Goal: Information Seeking & Learning: Learn about a topic

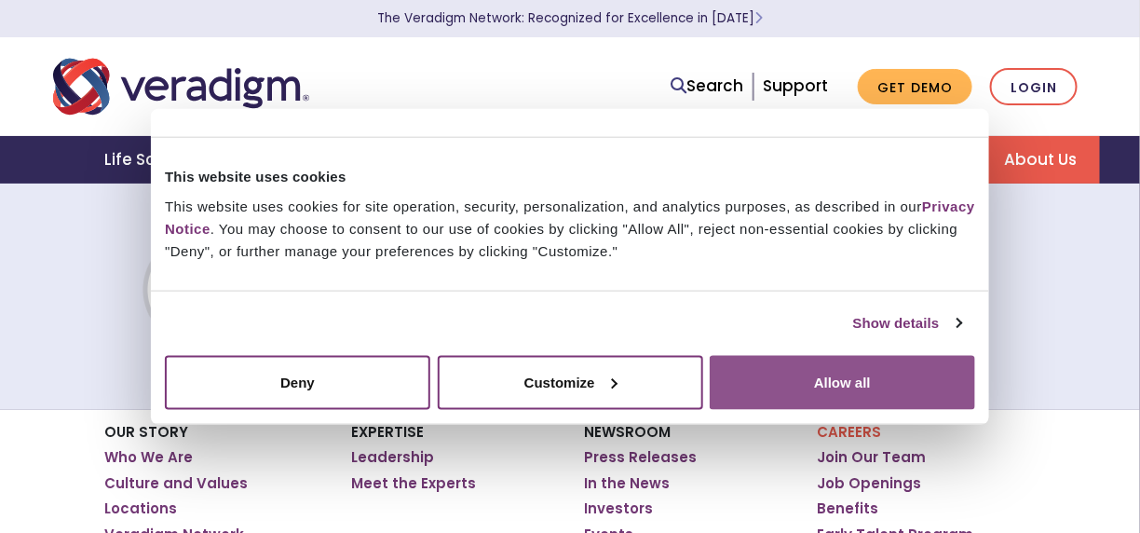
click at [823, 374] on button "Allow all" at bounding box center [842, 382] width 265 height 54
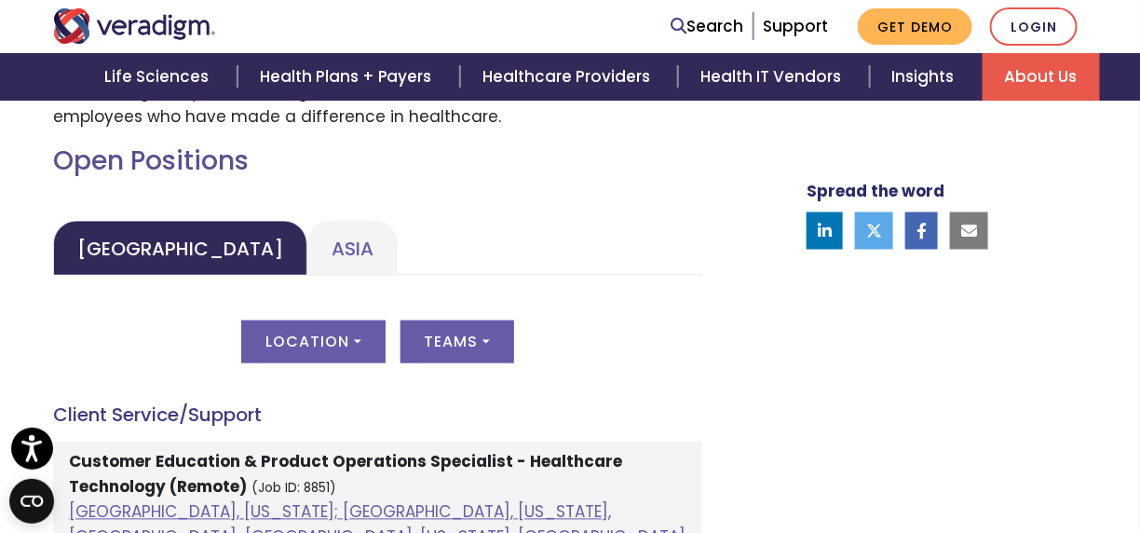
scroll to position [839, 0]
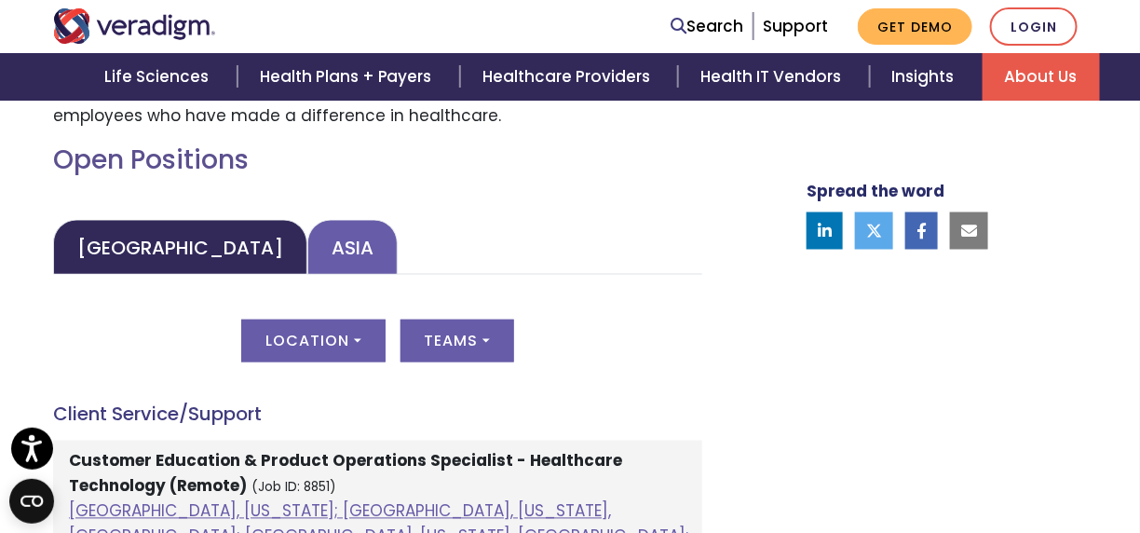
click at [307, 255] on link "Asia" at bounding box center [352, 247] width 90 height 55
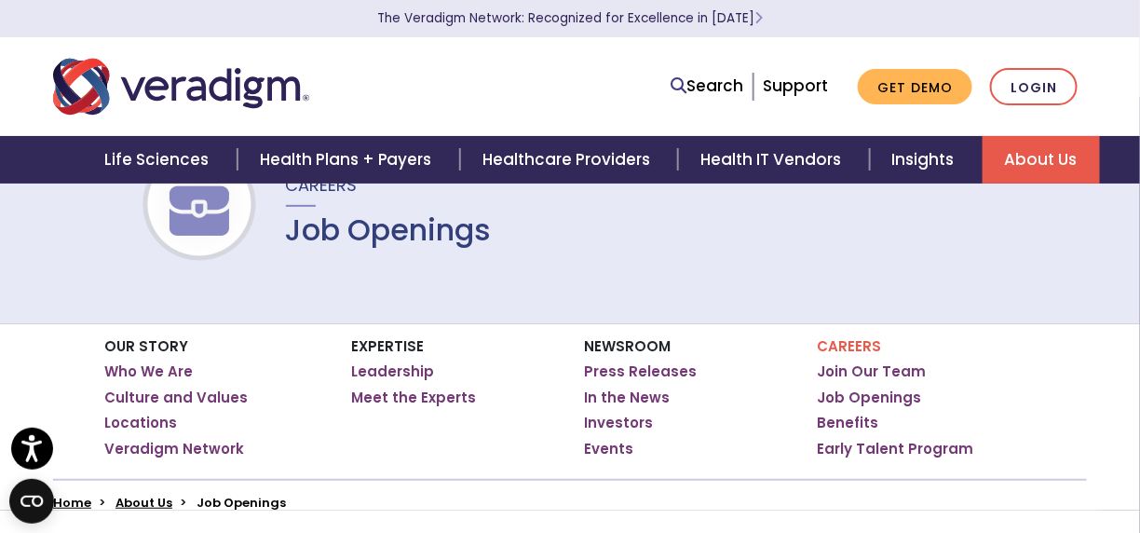
scroll to position [0, 0]
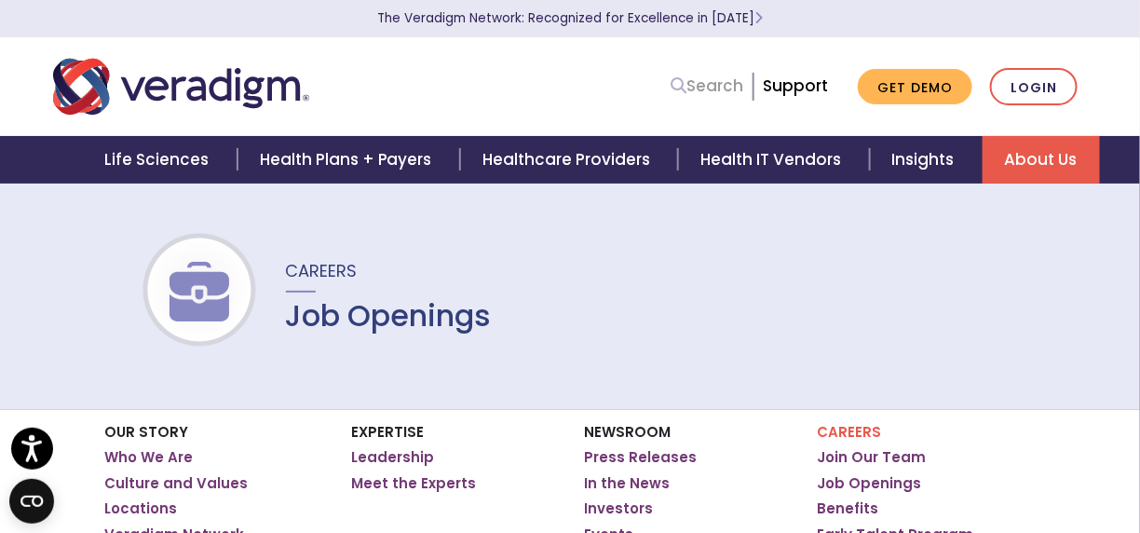
click at [699, 83] on link "Search" at bounding box center [707, 86] width 73 height 25
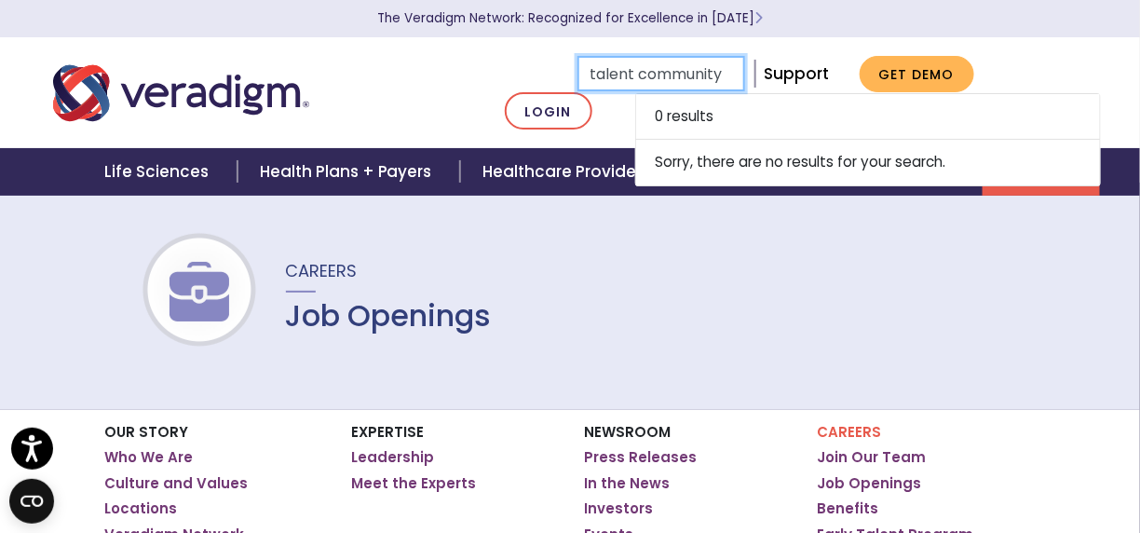
type input "talent community"
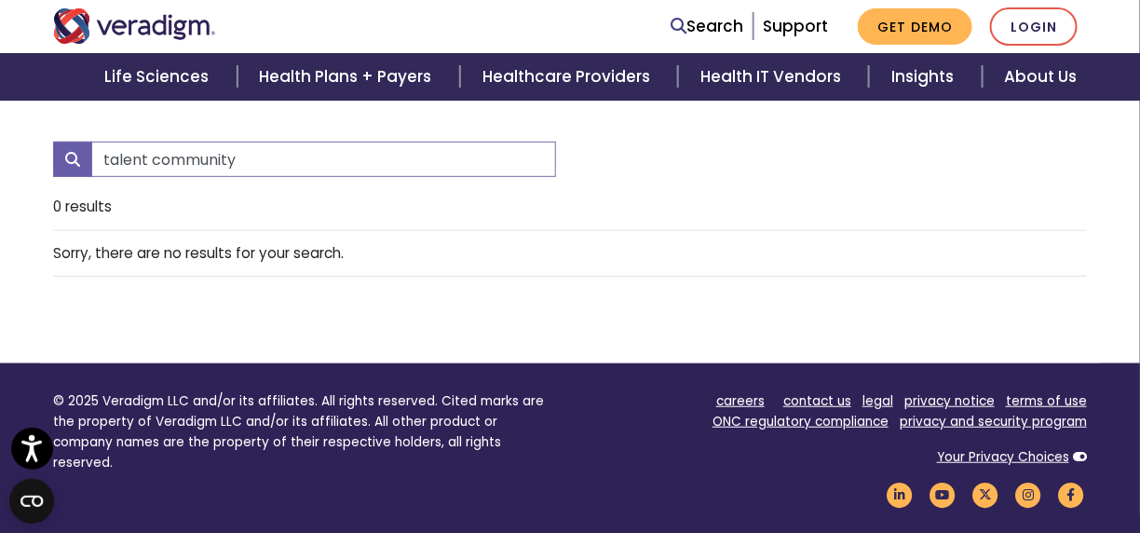
scroll to position [195, 0]
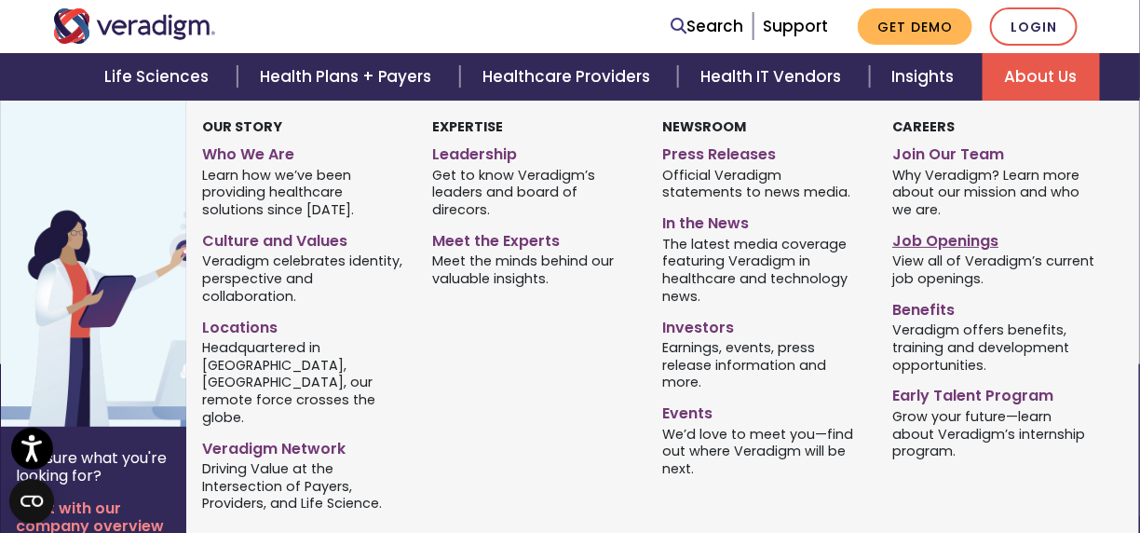
click at [930, 233] on link "Job Openings" at bounding box center [993, 237] width 202 height 27
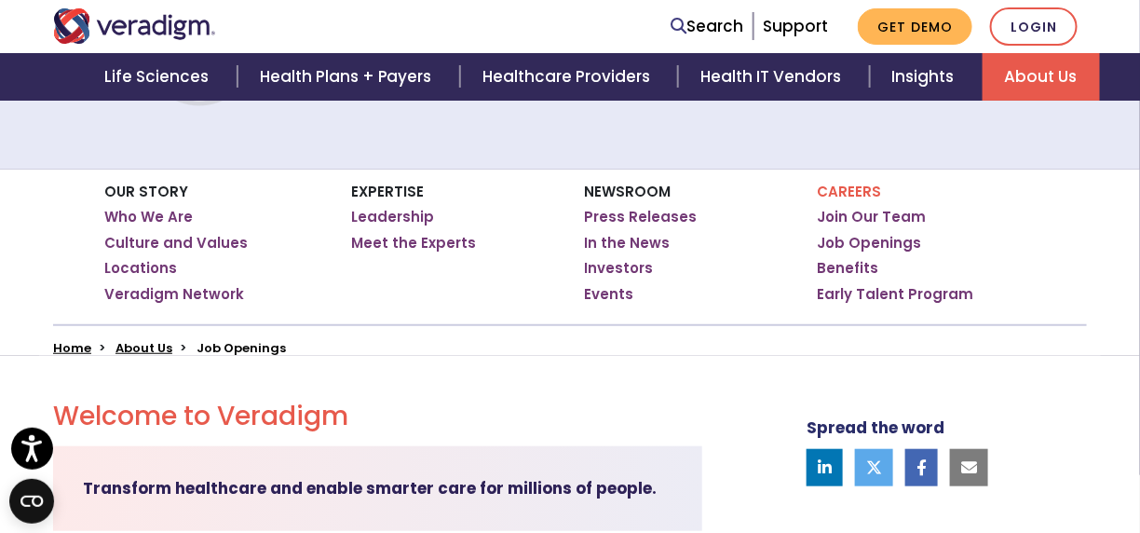
scroll to position [240, 0]
click at [903, 211] on link "Join Our Team" at bounding box center [871, 217] width 109 height 19
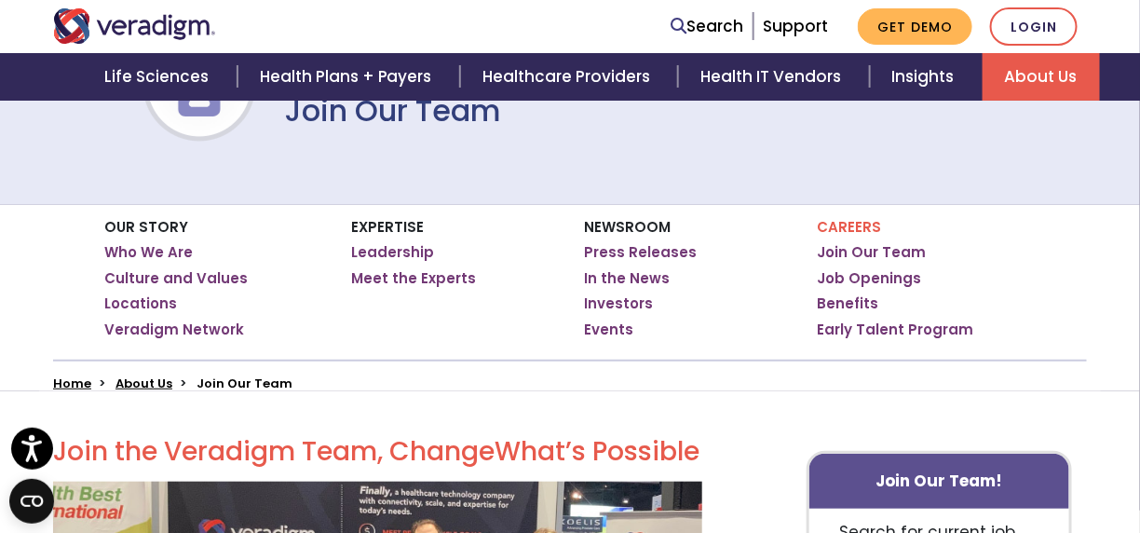
scroll to position [367, 0]
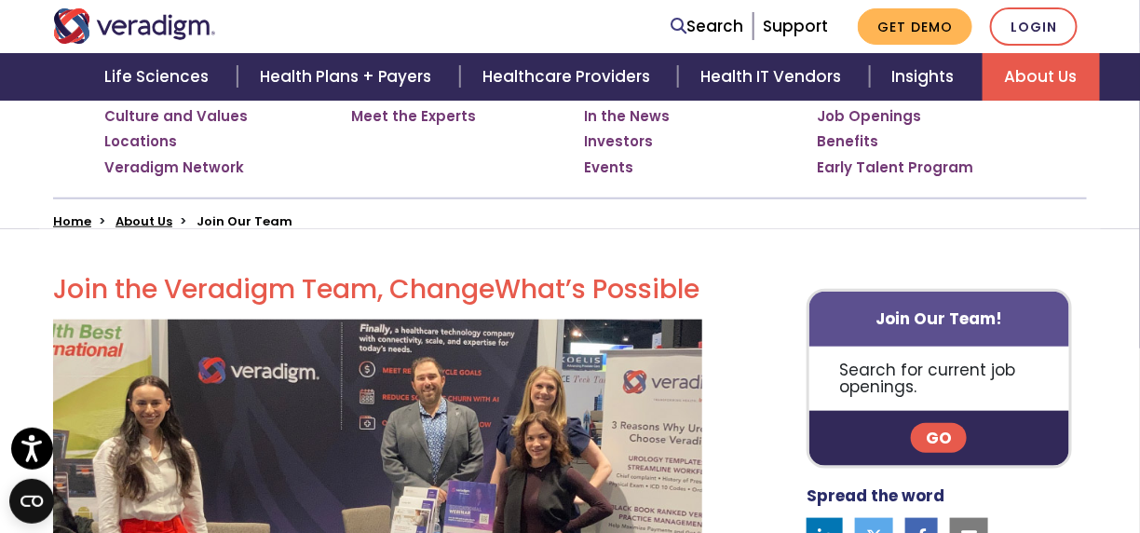
click at [934, 437] on link "Go" at bounding box center [939, 438] width 56 height 30
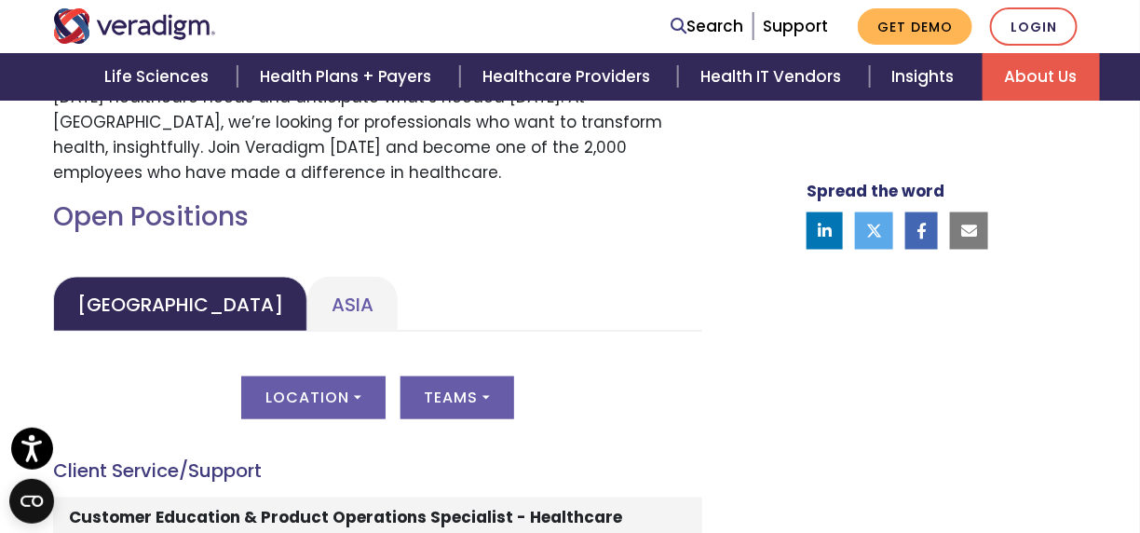
scroll to position [762, 0]
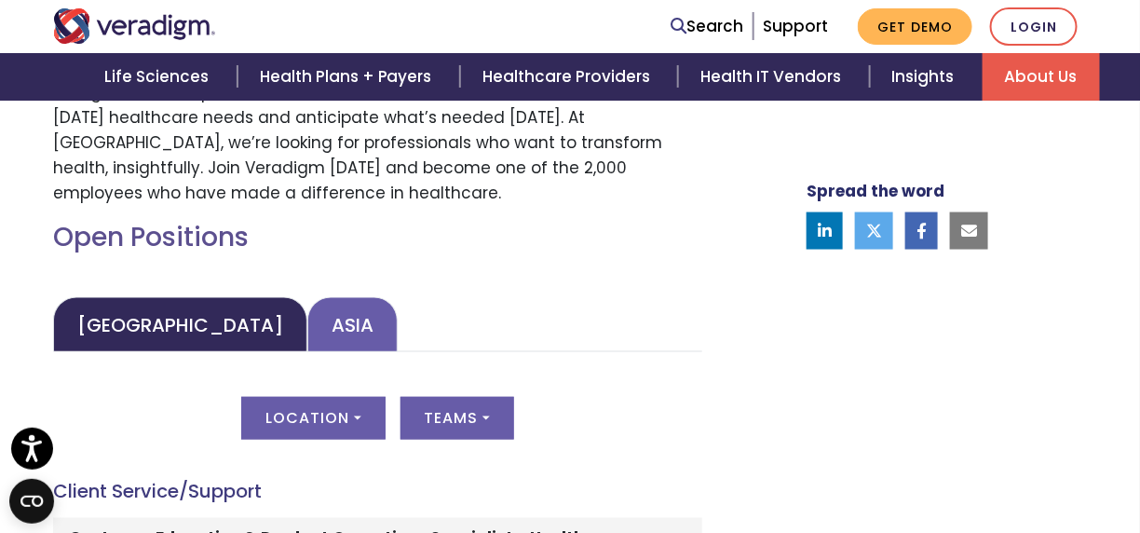
click at [307, 327] on link "Asia" at bounding box center [352, 324] width 90 height 55
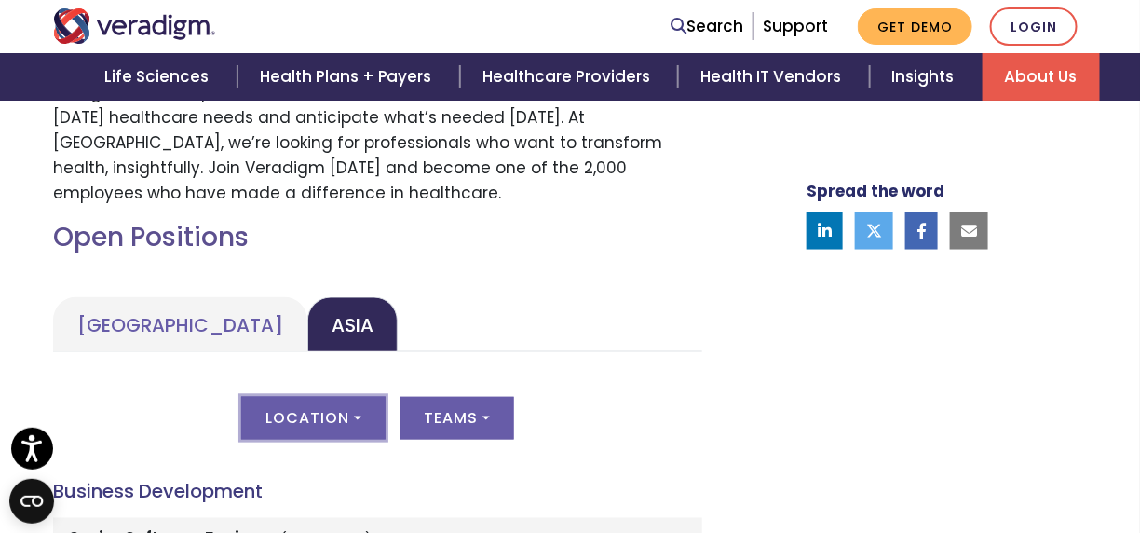
click at [357, 428] on button "Location" at bounding box center [312, 418] width 143 height 43
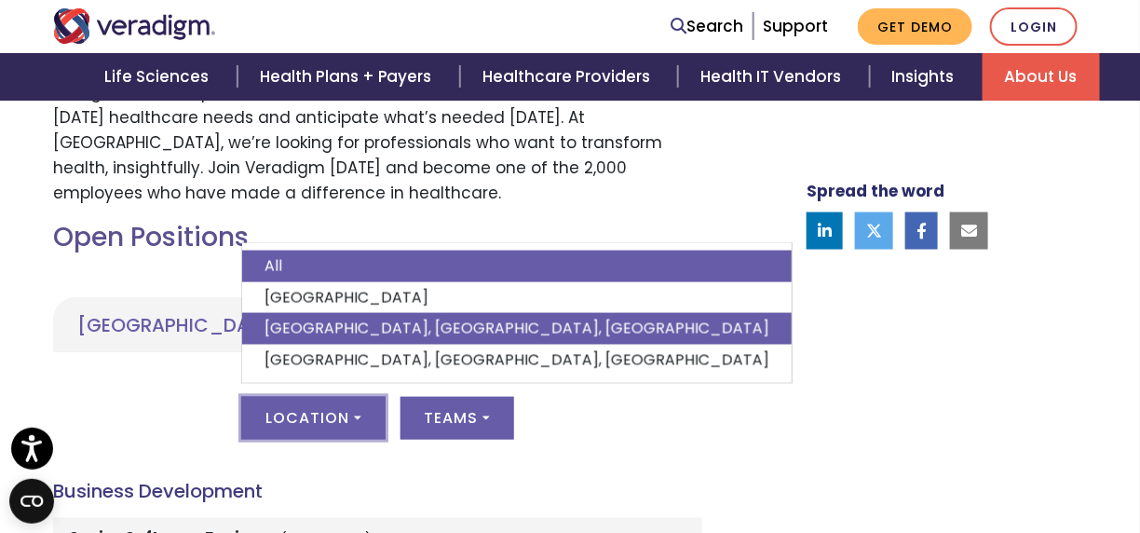
click at [382, 326] on link "[GEOGRAPHIC_DATA], [GEOGRAPHIC_DATA], [GEOGRAPHIC_DATA]" at bounding box center [517, 329] width 550 height 32
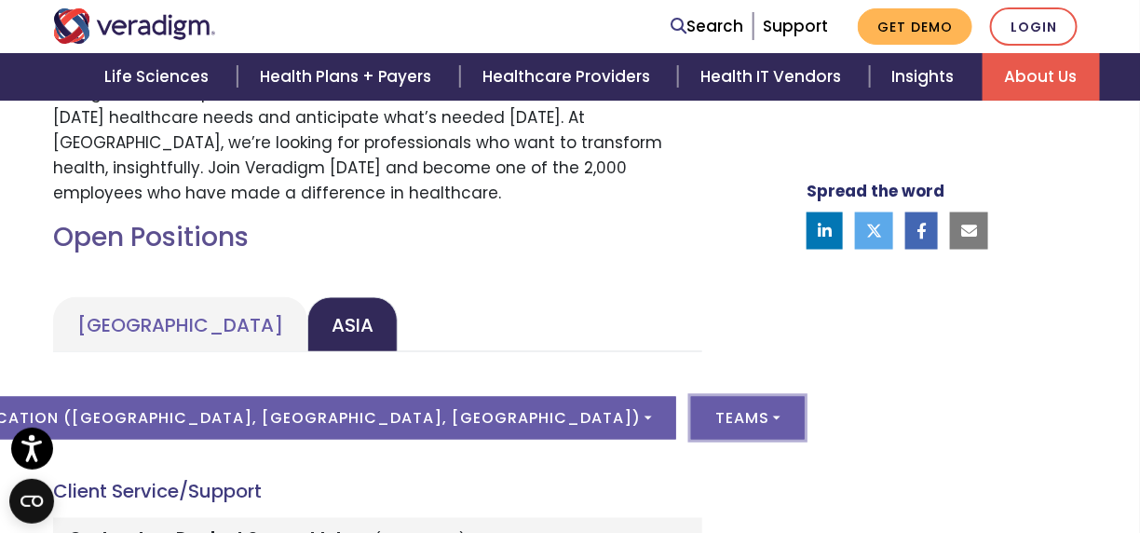
click at [691, 419] on button "Teams" at bounding box center [748, 418] width 114 height 43
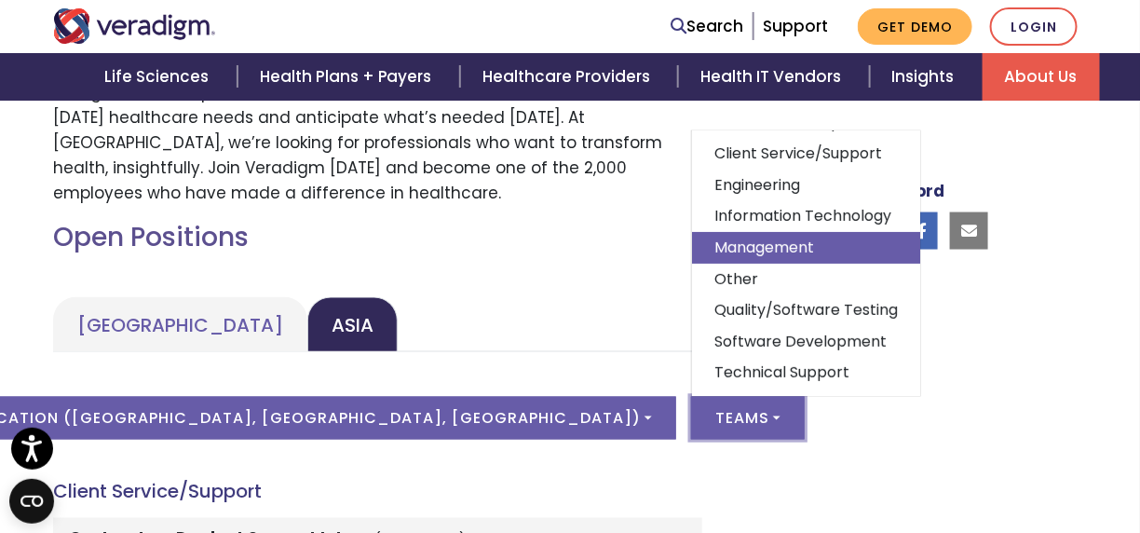
scroll to position [75, 0]
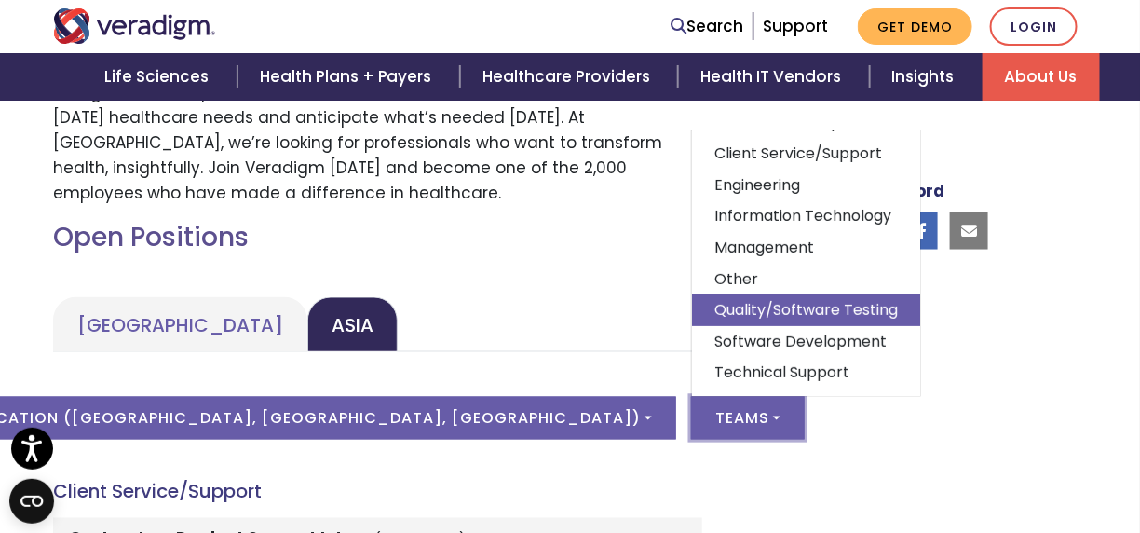
click at [692, 302] on link "Quality/Software Testing" at bounding box center [806, 310] width 228 height 32
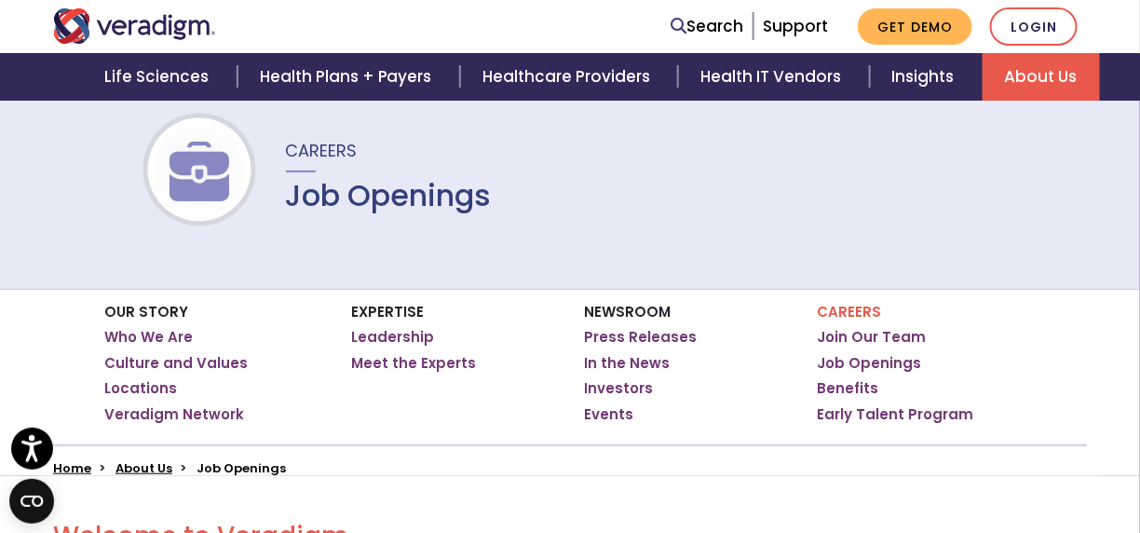
scroll to position [0, 0]
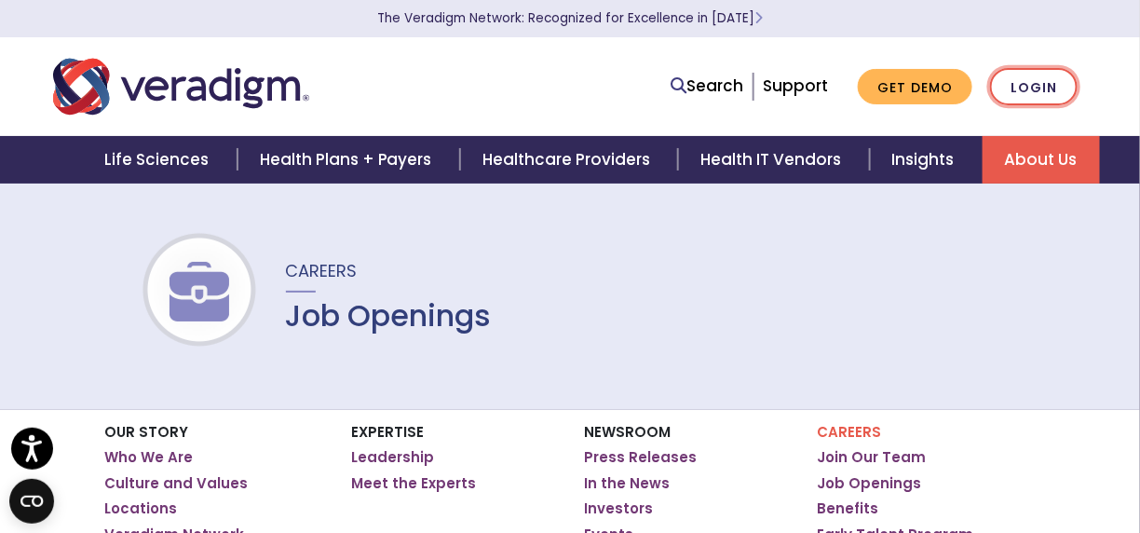
click at [1043, 95] on link "Login" at bounding box center [1034, 87] width 88 height 38
